Goal: Information Seeking & Learning: Learn about a topic

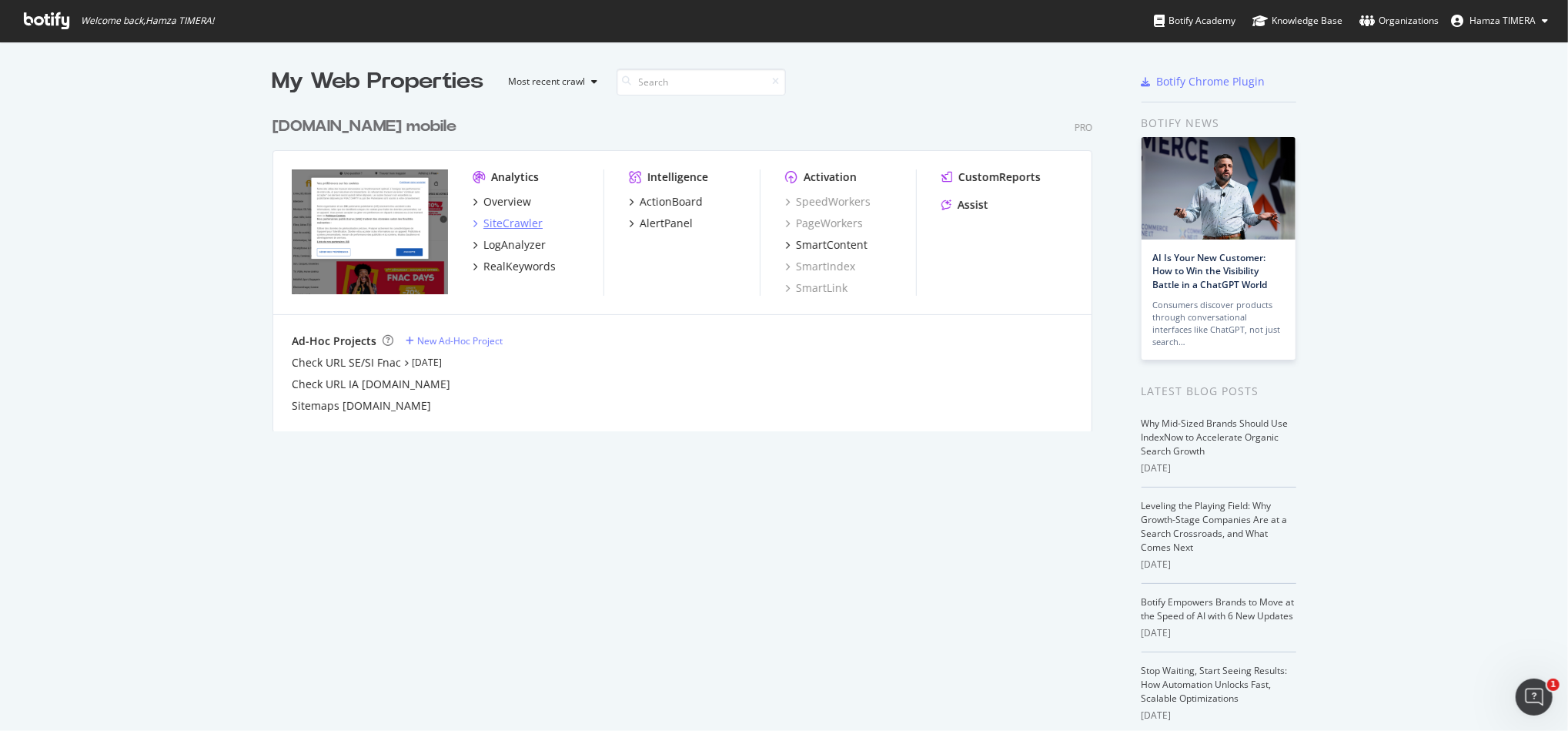
click at [490, 226] on div "SiteCrawler" at bounding box center [513, 223] width 59 height 15
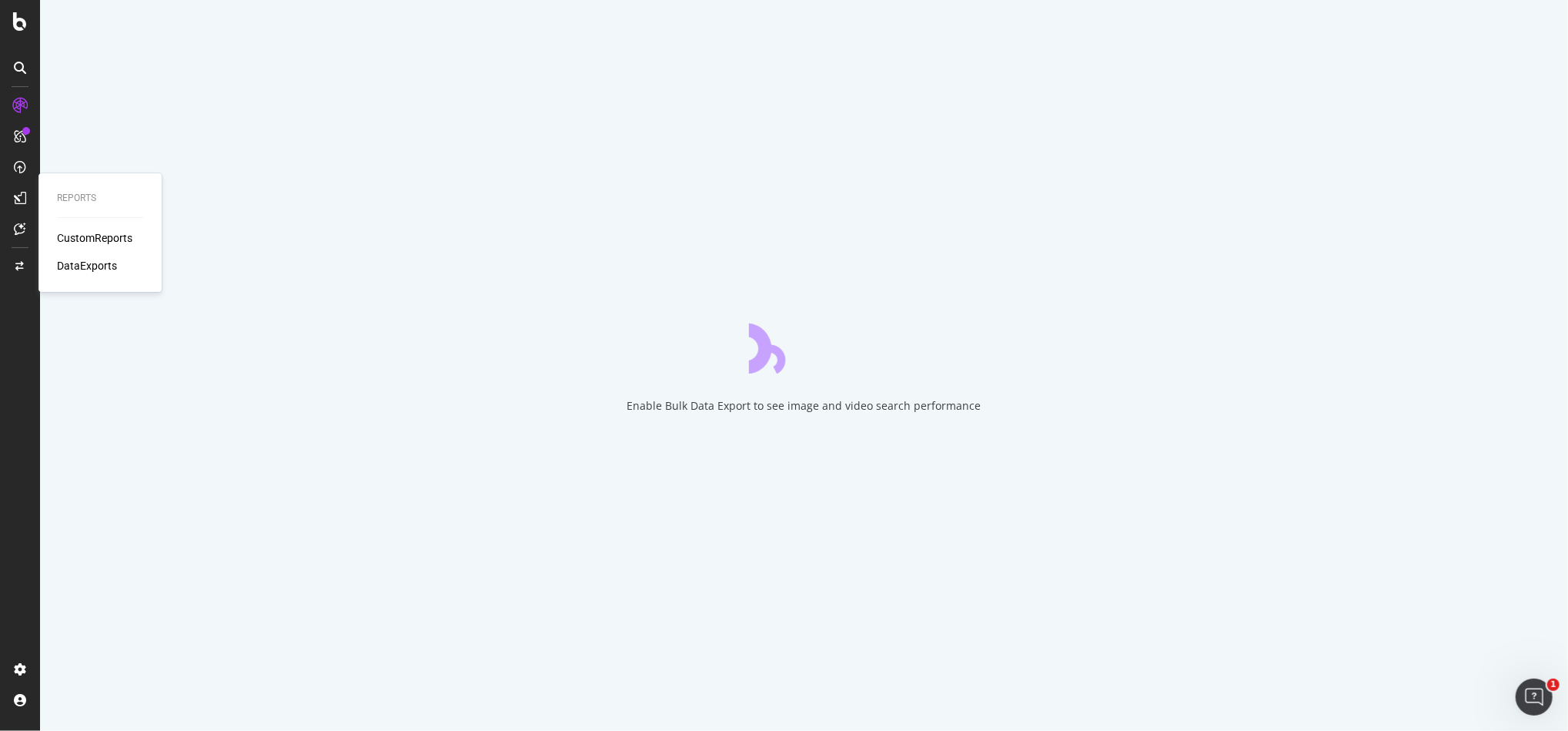
click at [102, 236] on div "CustomReports" at bounding box center [95, 238] width 76 height 15
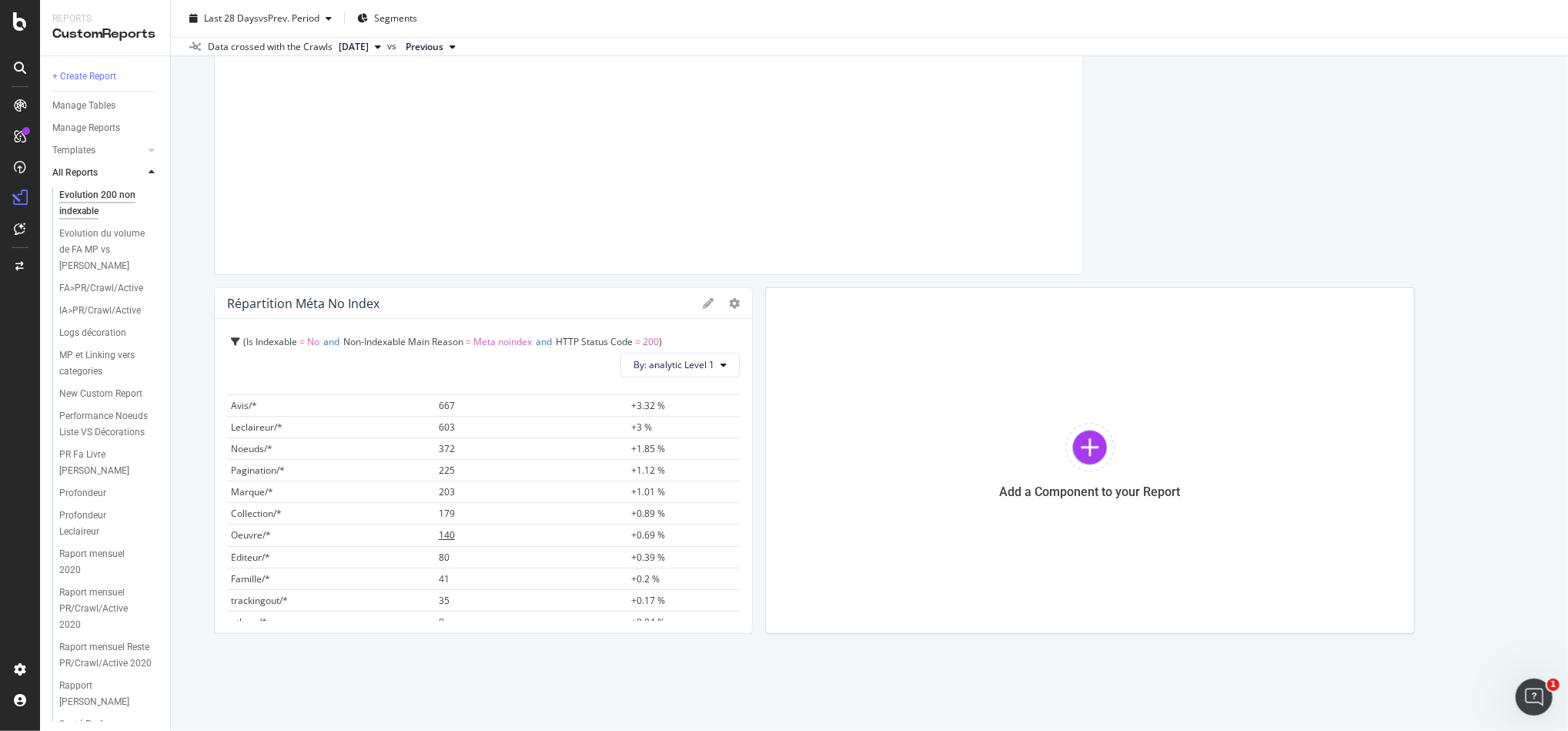
scroll to position [67, 0]
click at [255, 475] on span "Leclaireur/*" at bounding box center [256, 476] width 52 height 13
click at [439, 470] on span "603" at bounding box center [447, 476] width 16 height 13
click at [437, 511] on td "667" at bounding box center [531, 520] width 193 height 22
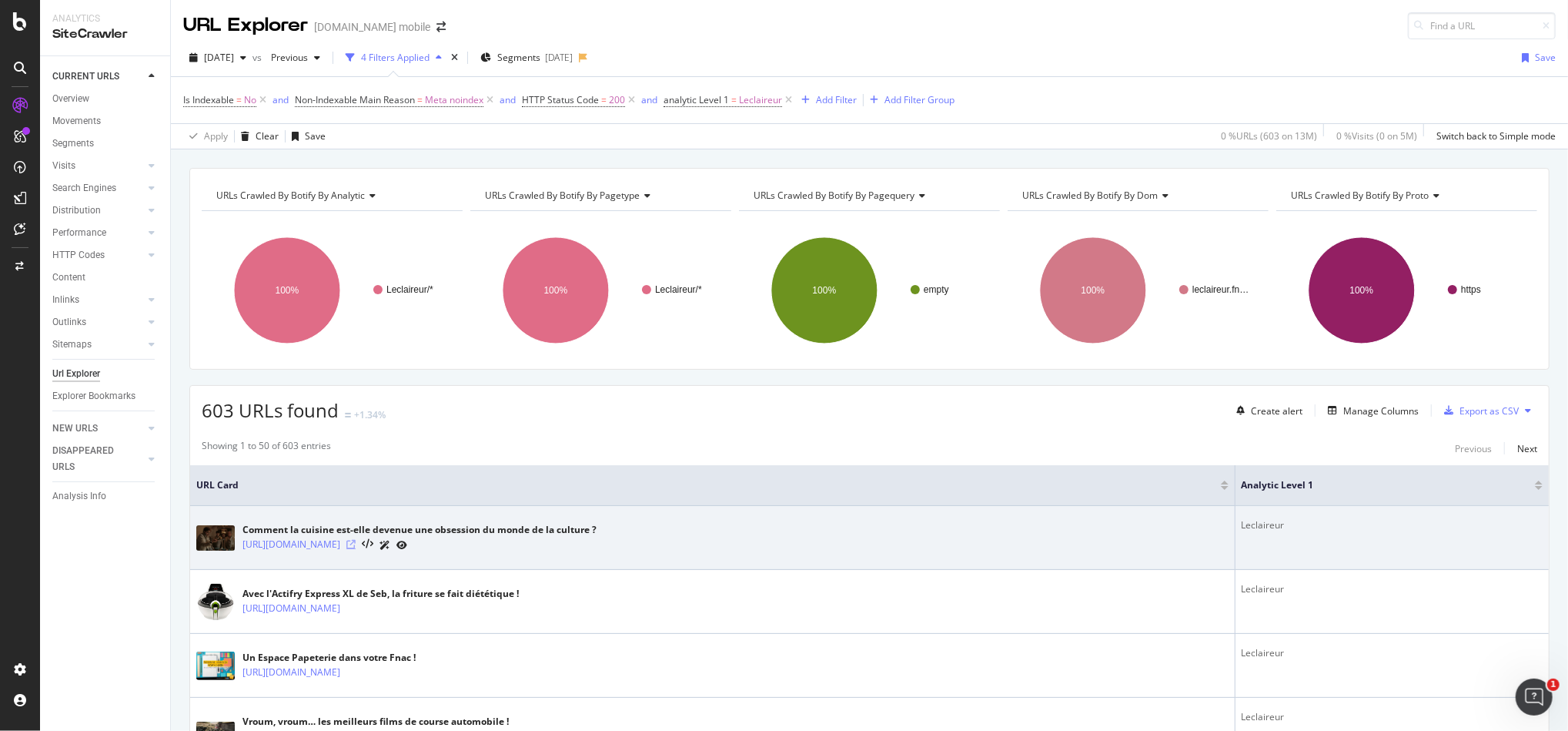
click at [355, 540] on icon at bounding box center [351, 544] width 9 height 9
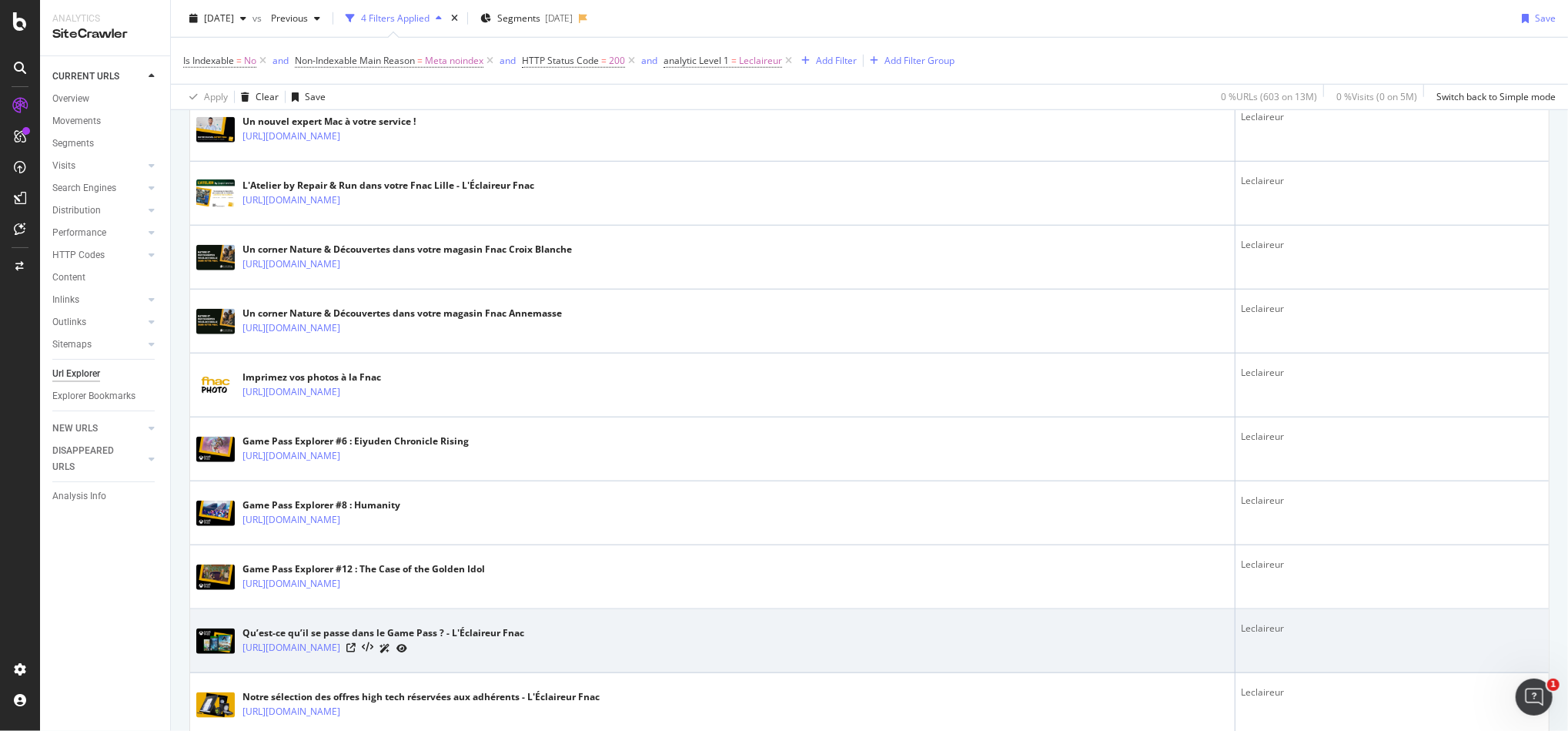
scroll to position [1232, 0]
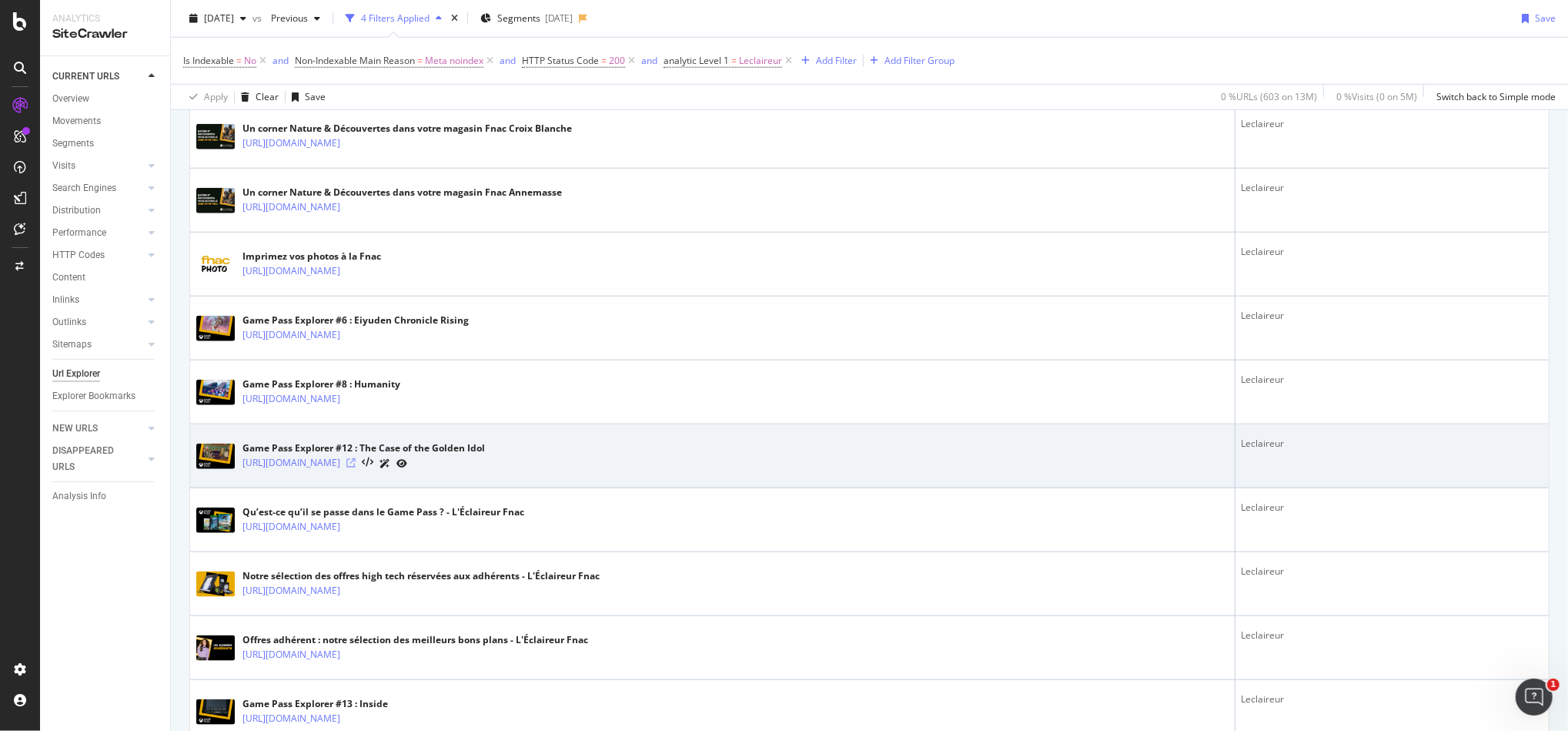
click at [355, 461] on icon at bounding box center [351, 463] width 9 height 9
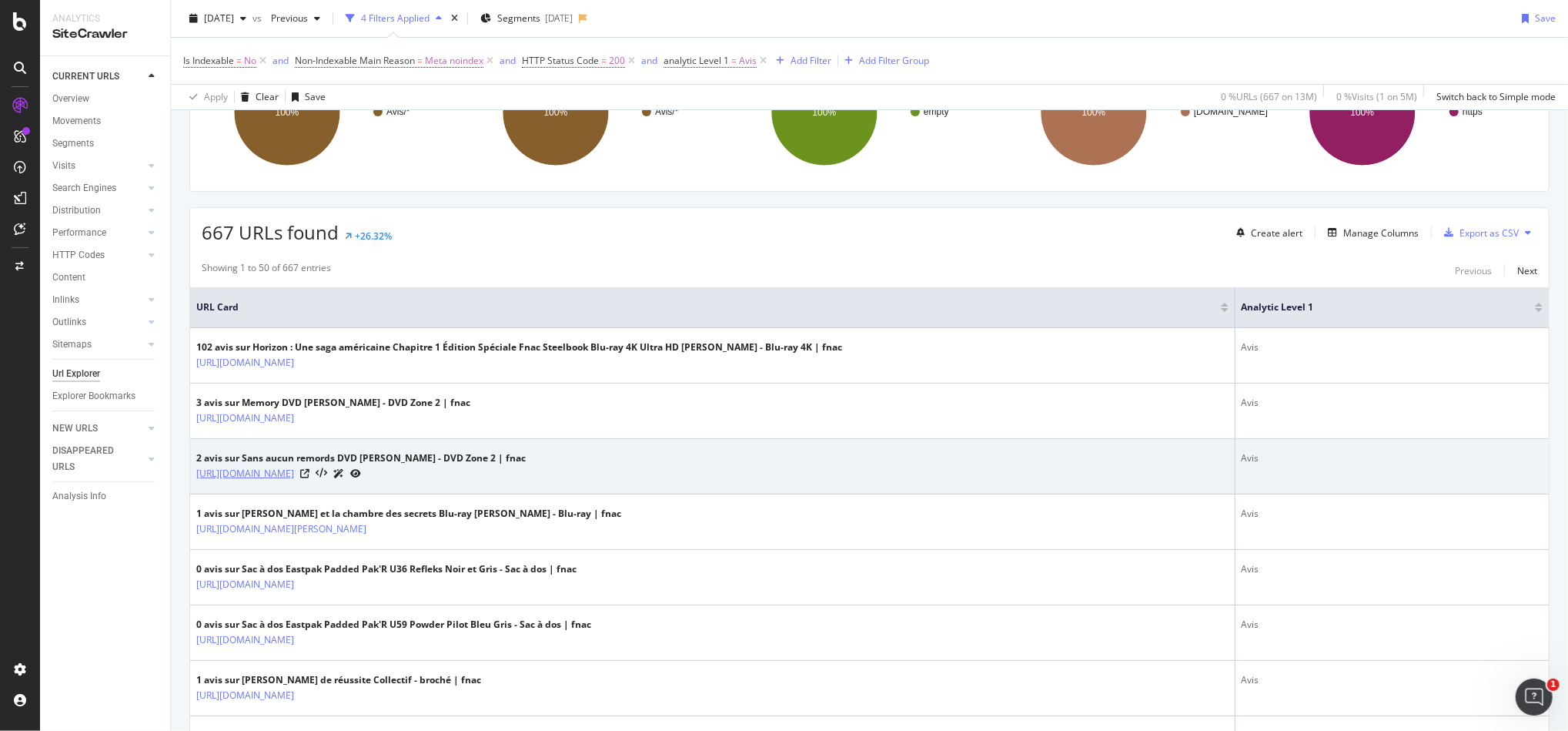
scroll to position [410, 0]
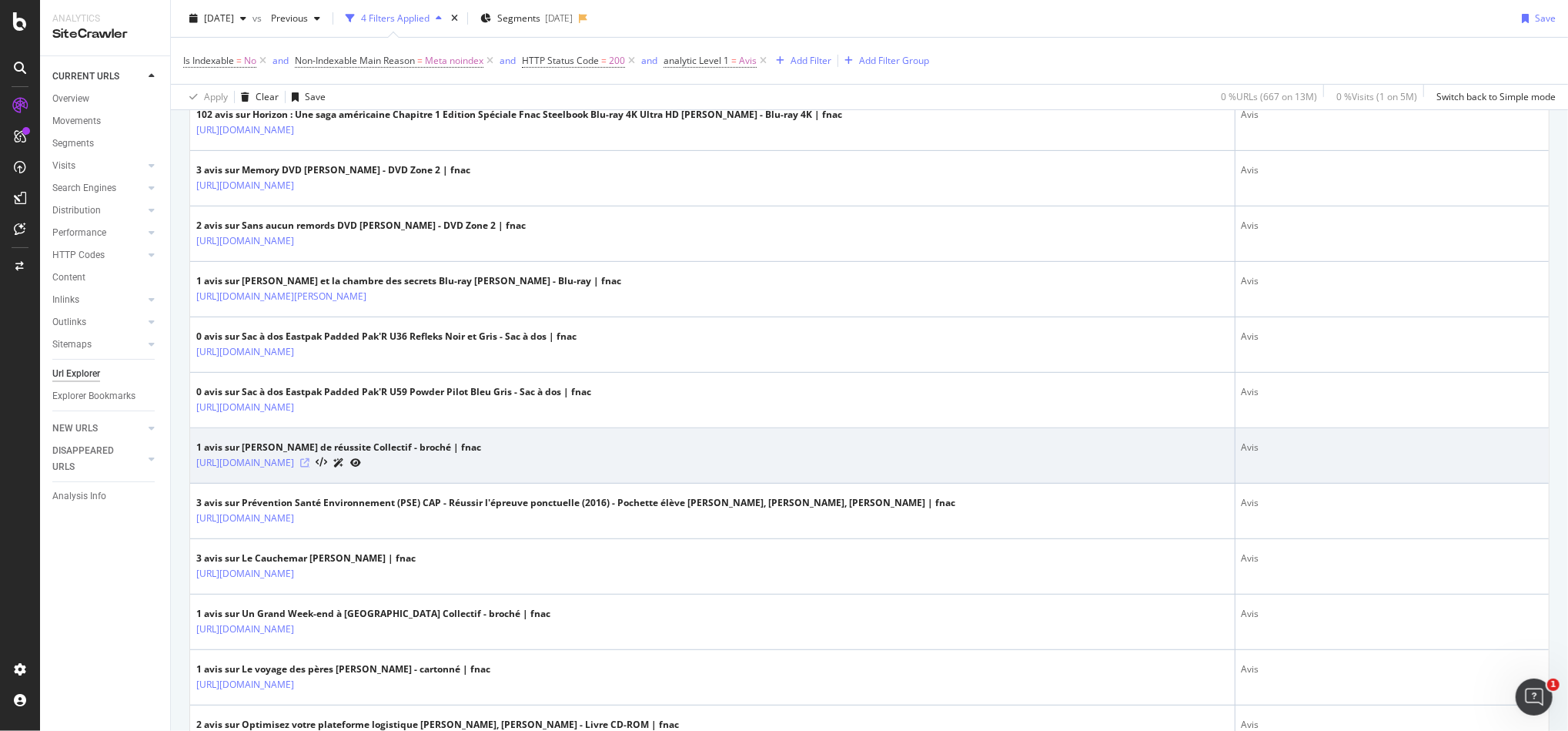
click at [310, 461] on icon at bounding box center [304, 463] width 9 height 9
